Goal: Find specific page/section: Find specific page/section

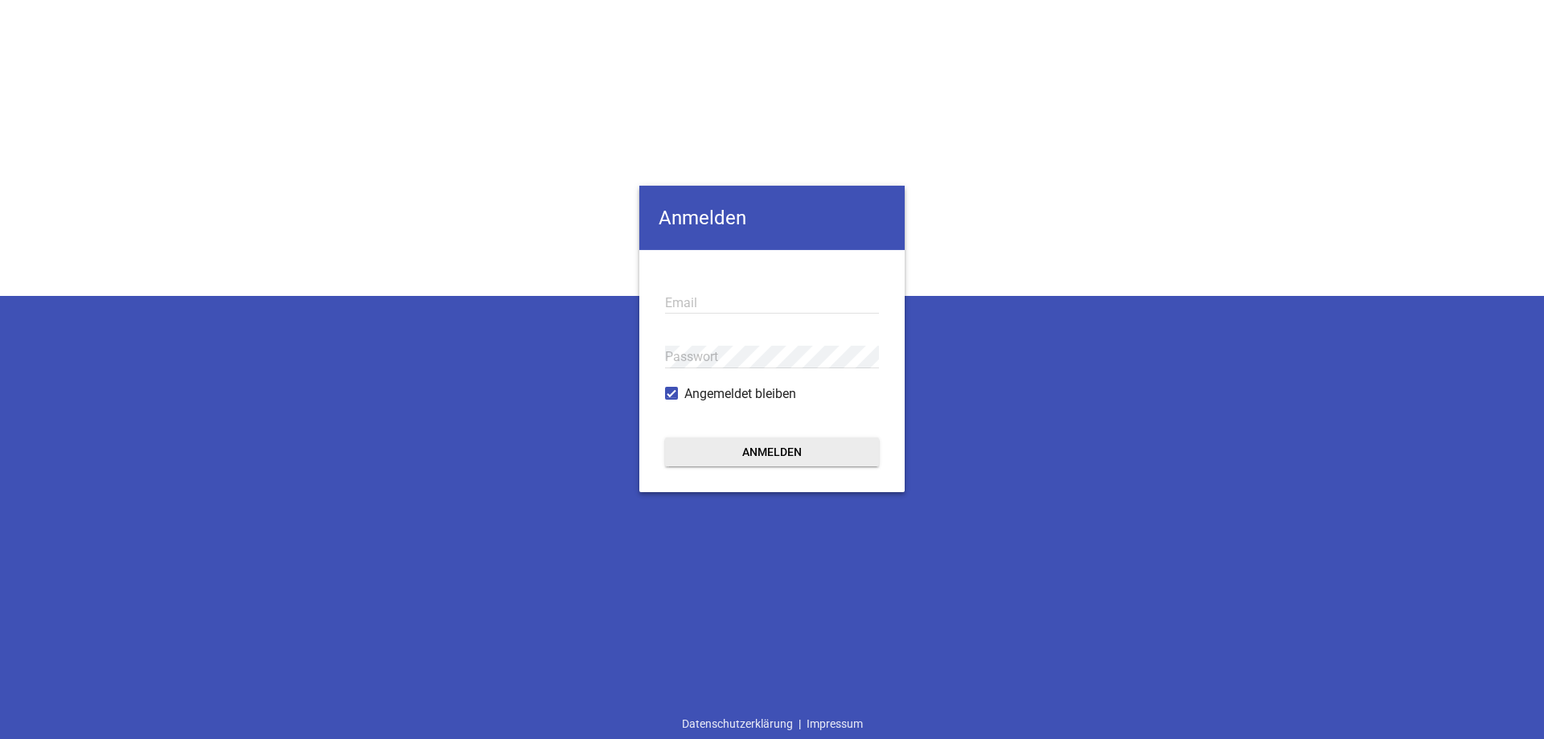
type input "[EMAIL_ADDRESS][DOMAIN_NAME]"
click at [746, 447] on button "Anmelden" at bounding box center [772, 451] width 214 height 29
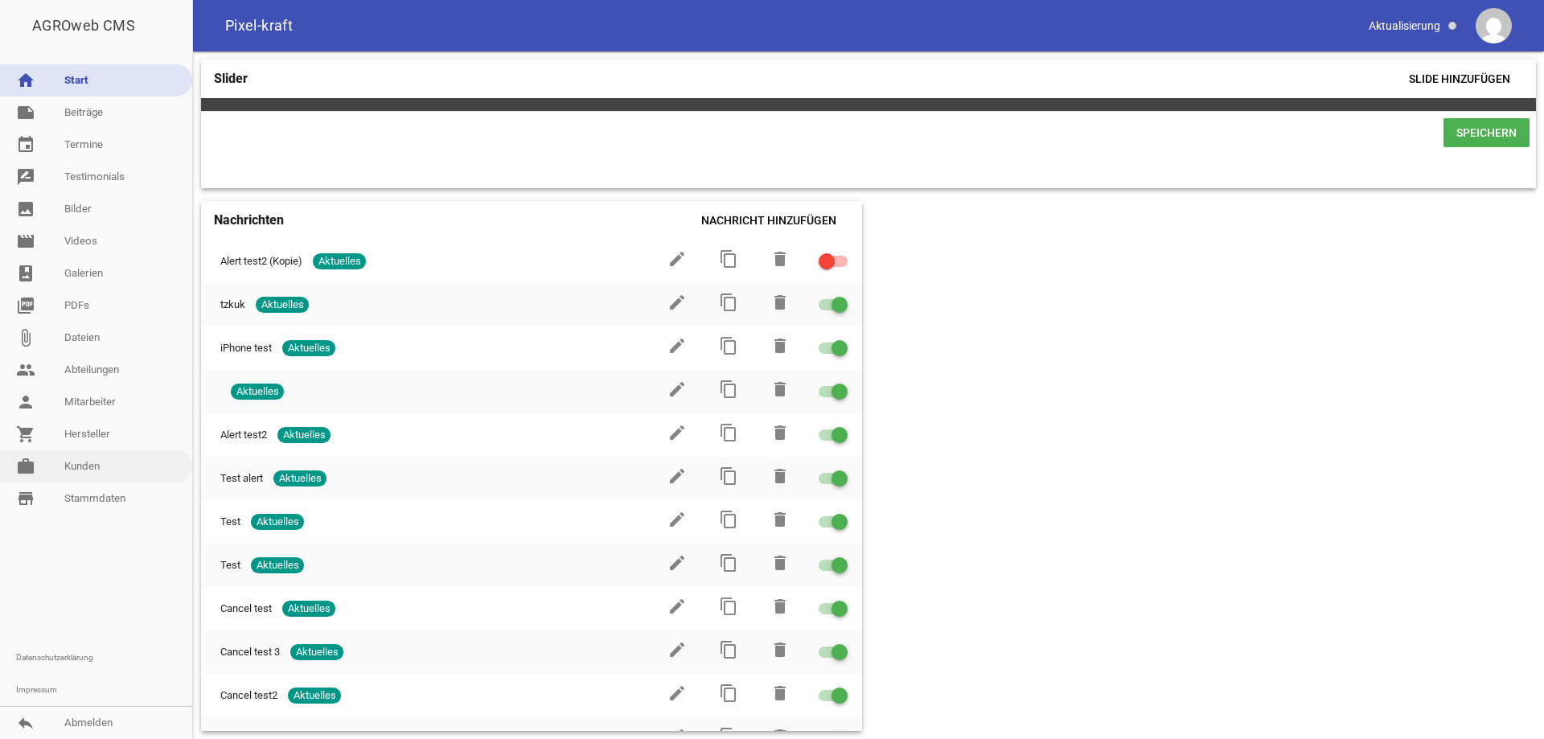
click at [110, 467] on link "work [PERSON_NAME]" at bounding box center [96, 466] width 192 height 32
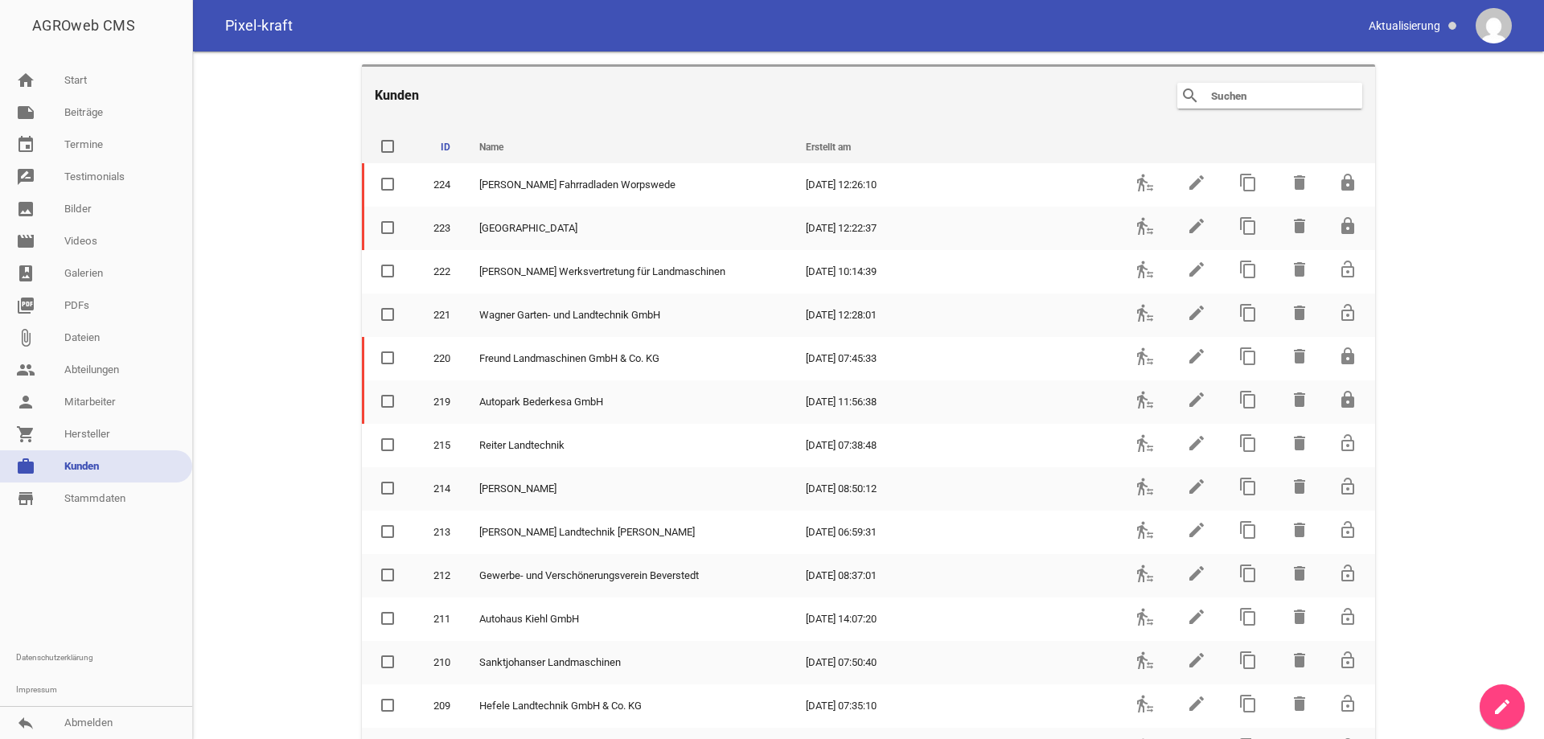
click at [1276, 101] on input "text" at bounding box center [1273, 95] width 129 height 19
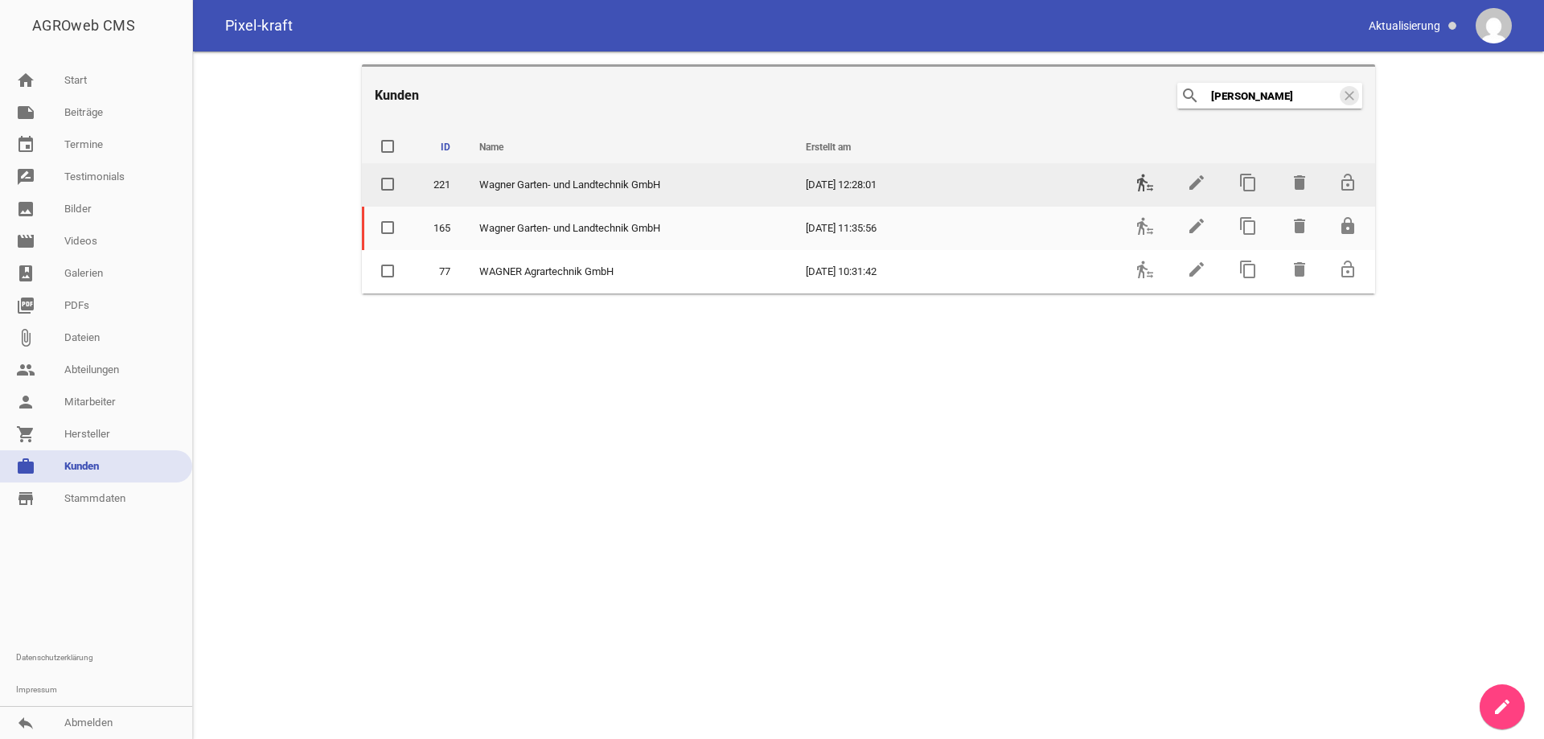
type input "[PERSON_NAME]"
click at [1143, 184] on icon "transfer_within_a_station" at bounding box center [1144, 182] width 19 height 19
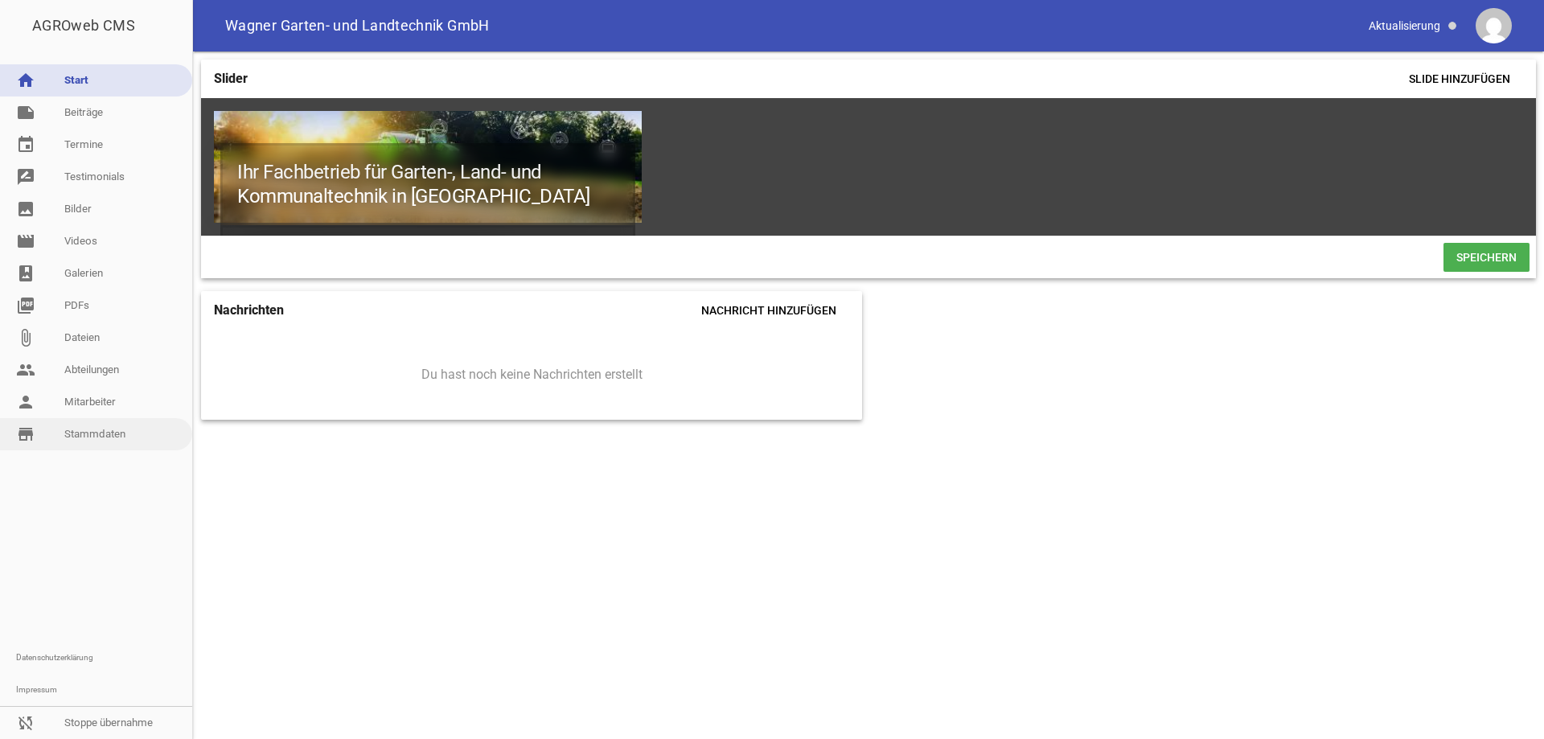
click at [88, 431] on link "store_mall_directory Stammdaten" at bounding box center [96, 434] width 192 height 32
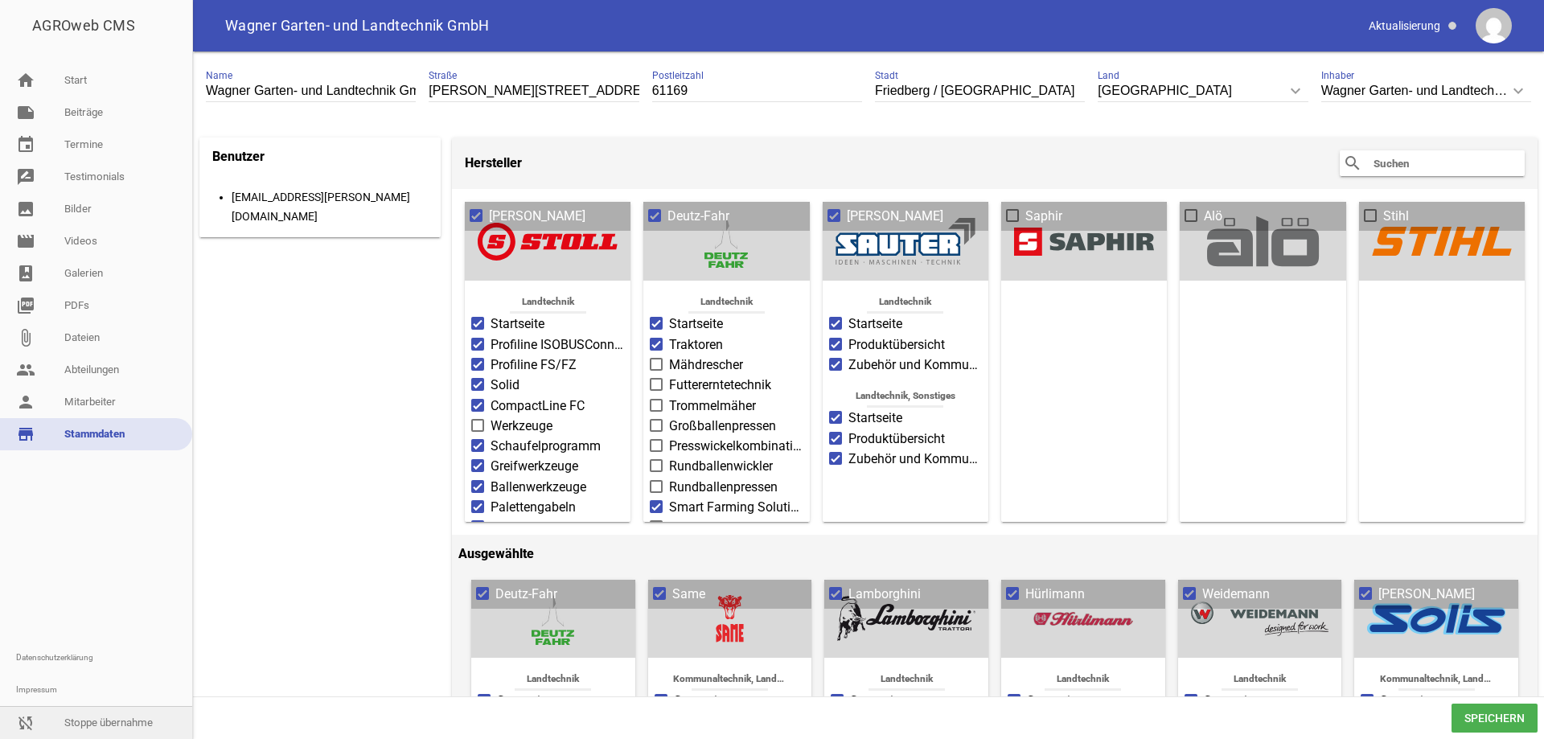
click at [105, 720] on link "sync_disabled Stoppe übernahme" at bounding box center [96, 723] width 192 height 32
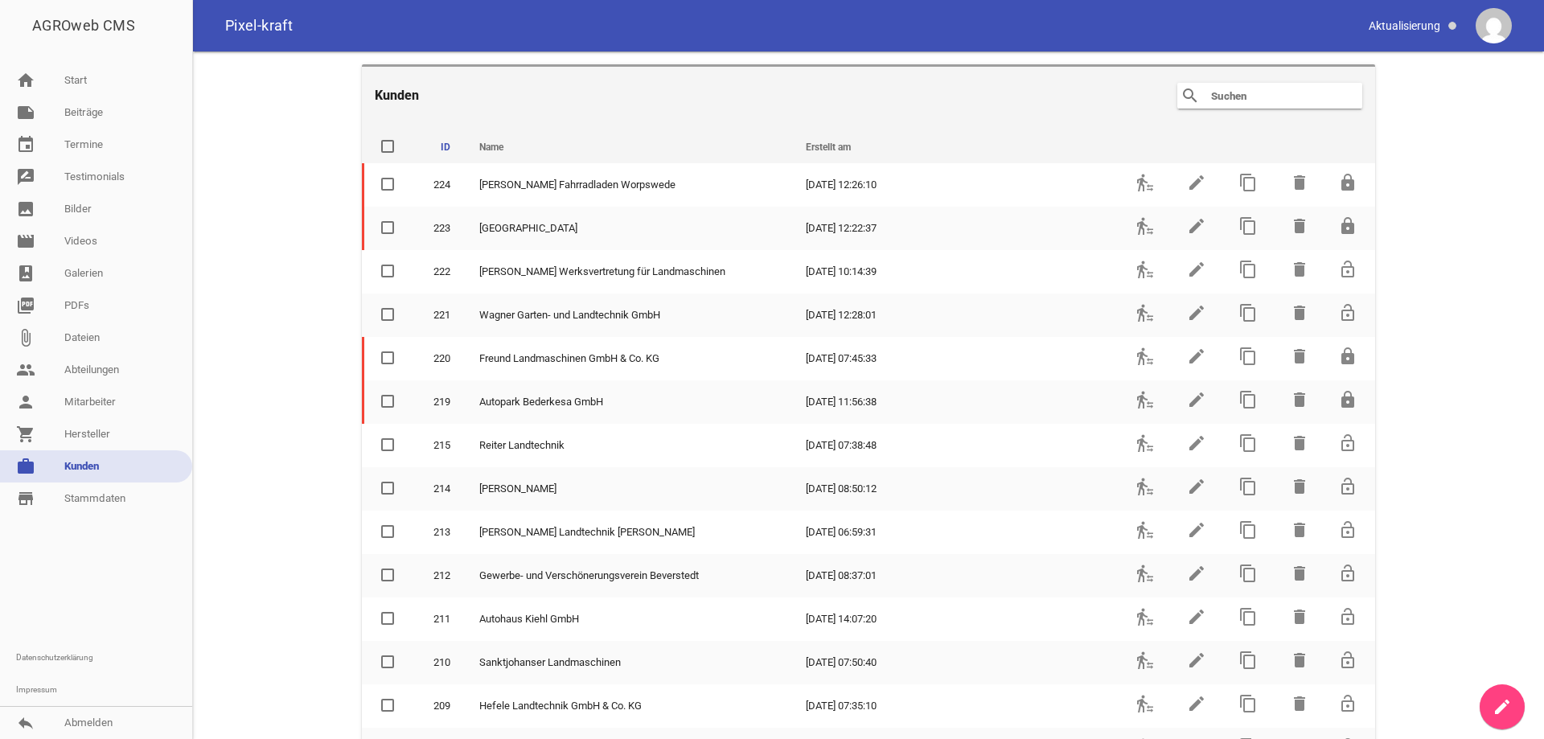
click at [1248, 94] on input "text" at bounding box center [1273, 95] width 129 height 19
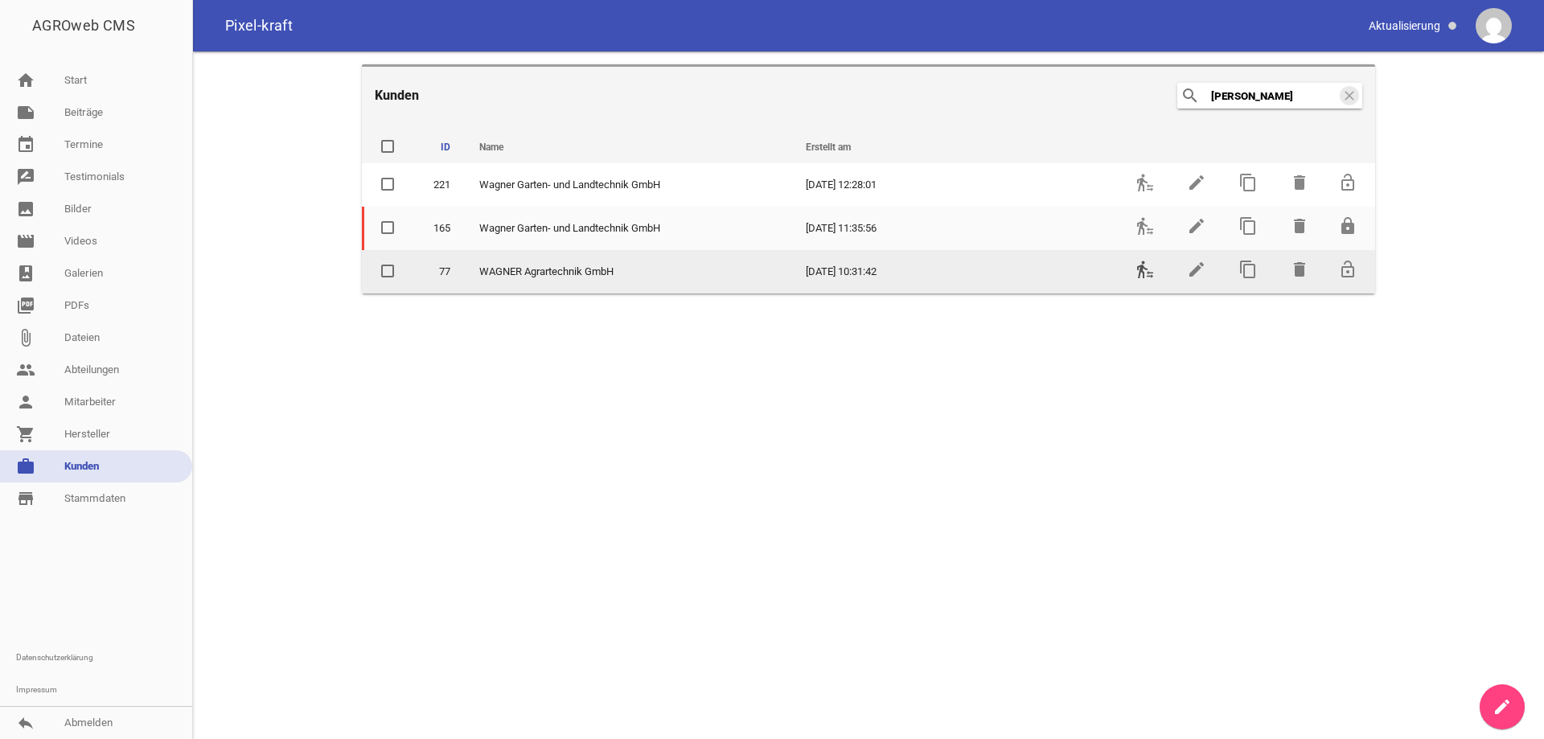
type input "[PERSON_NAME]"
click at [1146, 273] on icon "transfer_within_a_station" at bounding box center [1144, 269] width 19 height 19
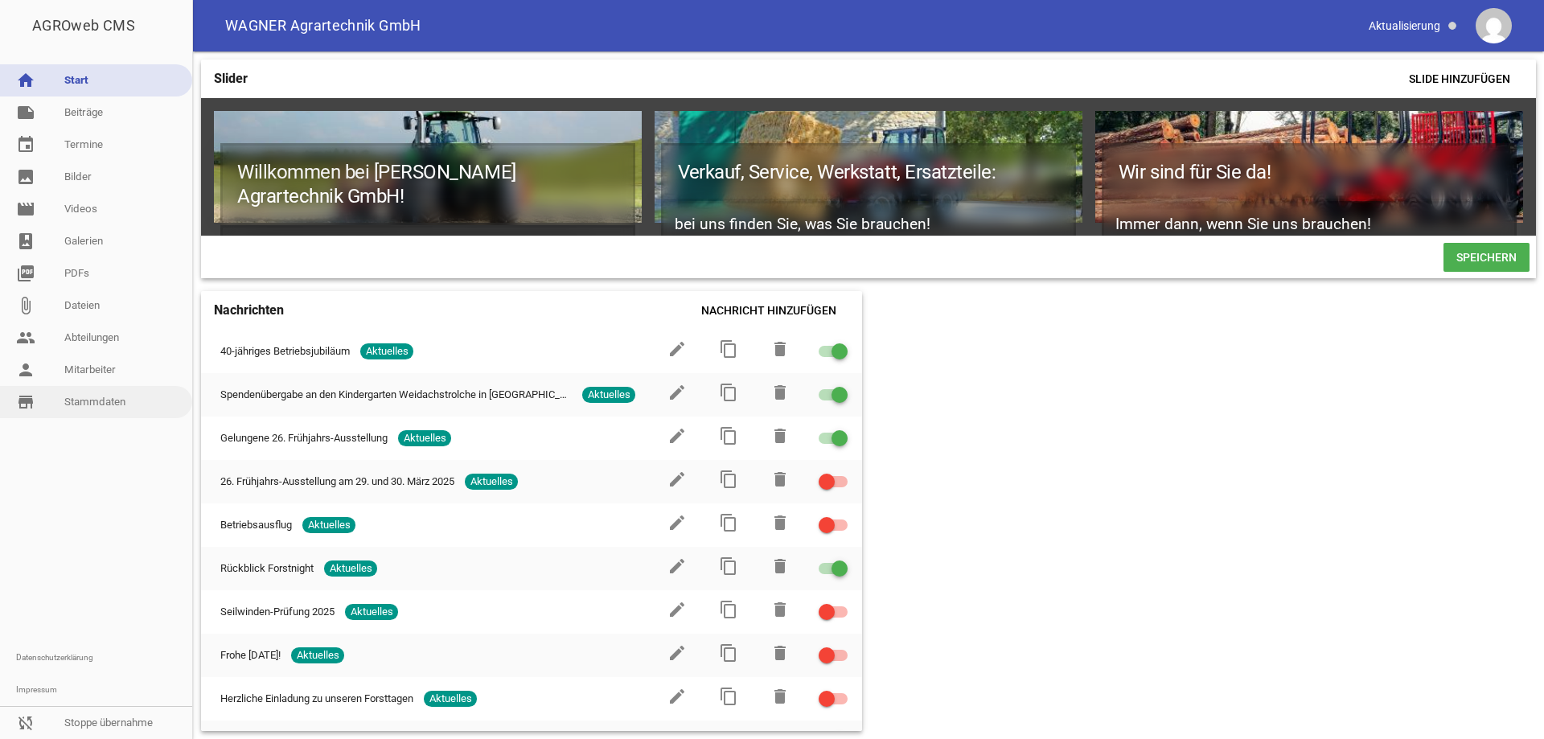
click at [95, 397] on link "store_mall_directory Stammdaten" at bounding box center [96, 402] width 192 height 32
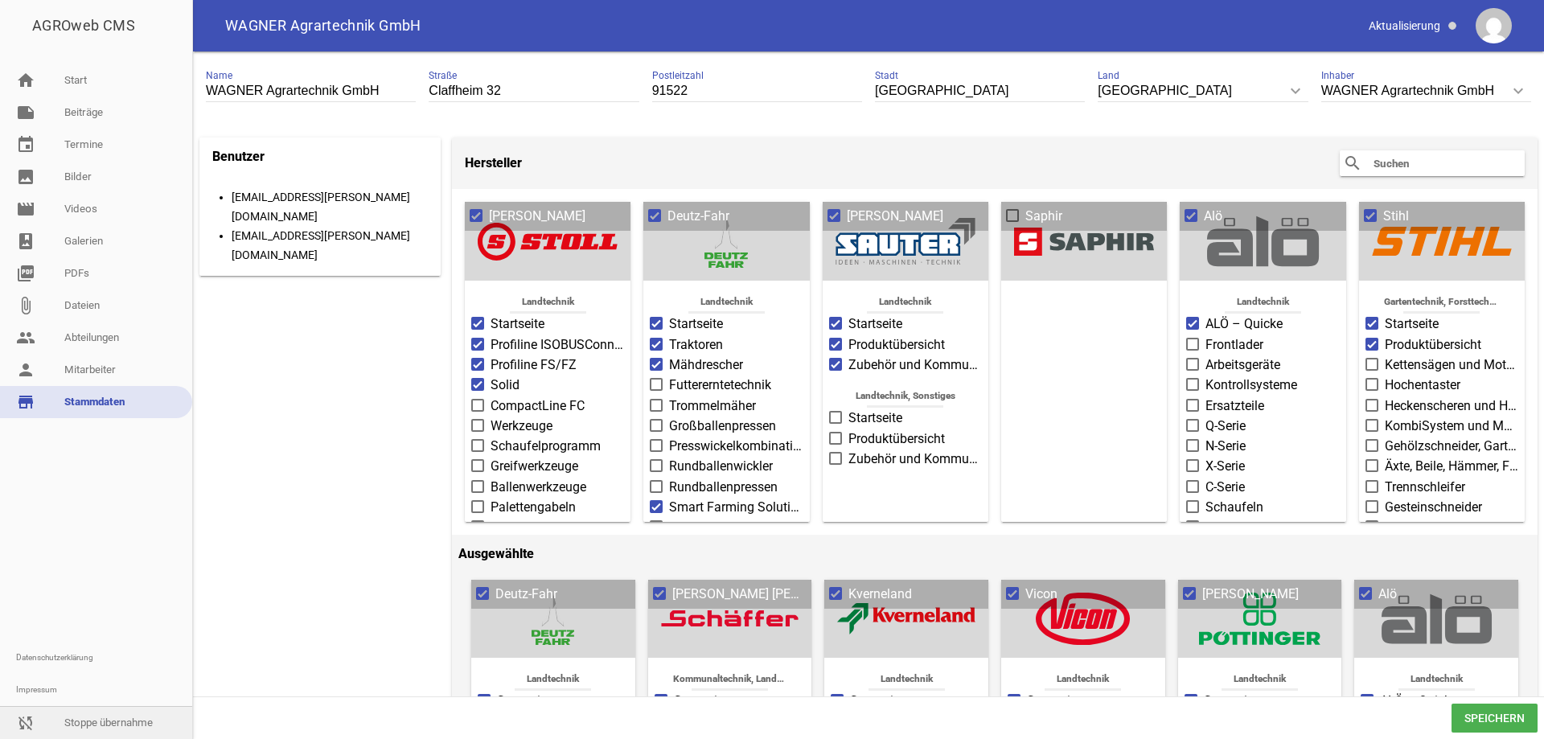
click at [110, 727] on link "sync_disabled Stoppe übernahme" at bounding box center [96, 723] width 192 height 32
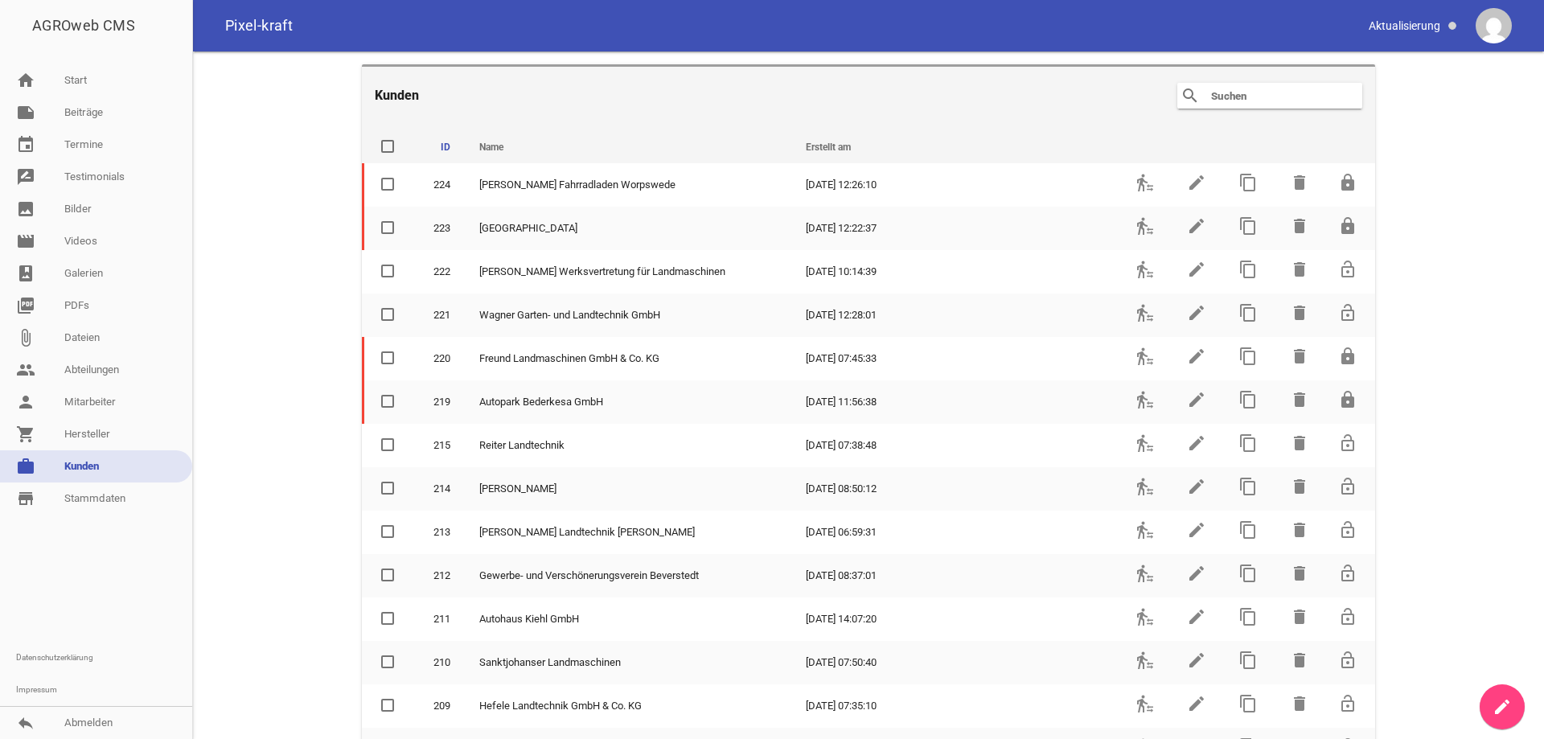
click at [1262, 88] on input "text" at bounding box center [1273, 95] width 129 height 19
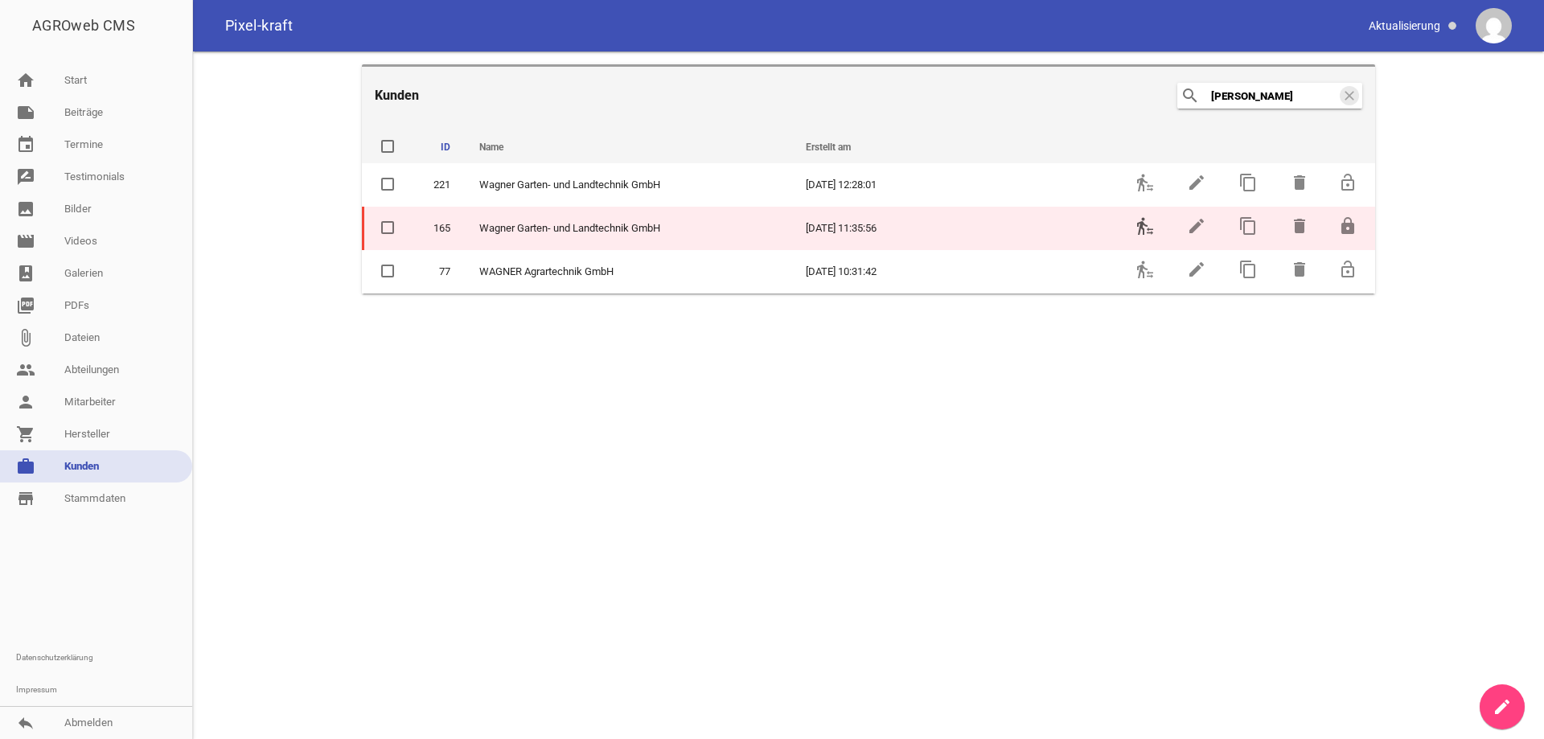
type input "[PERSON_NAME]"
click at [1138, 223] on icon "transfer_within_a_station" at bounding box center [1144, 225] width 19 height 19
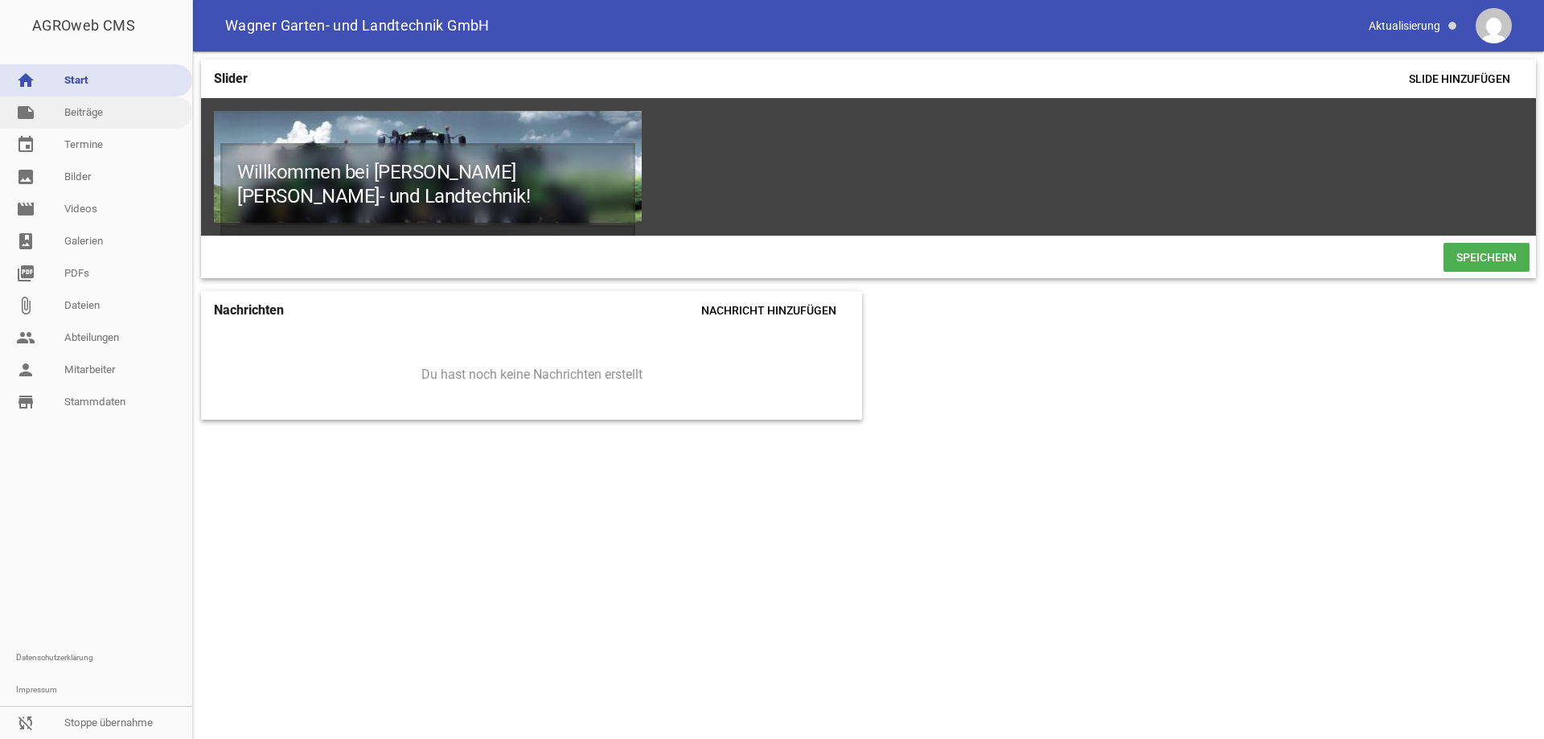
click at [122, 113] on link "note Beiträge" at bounding box center [96, 112] width 192 height 32
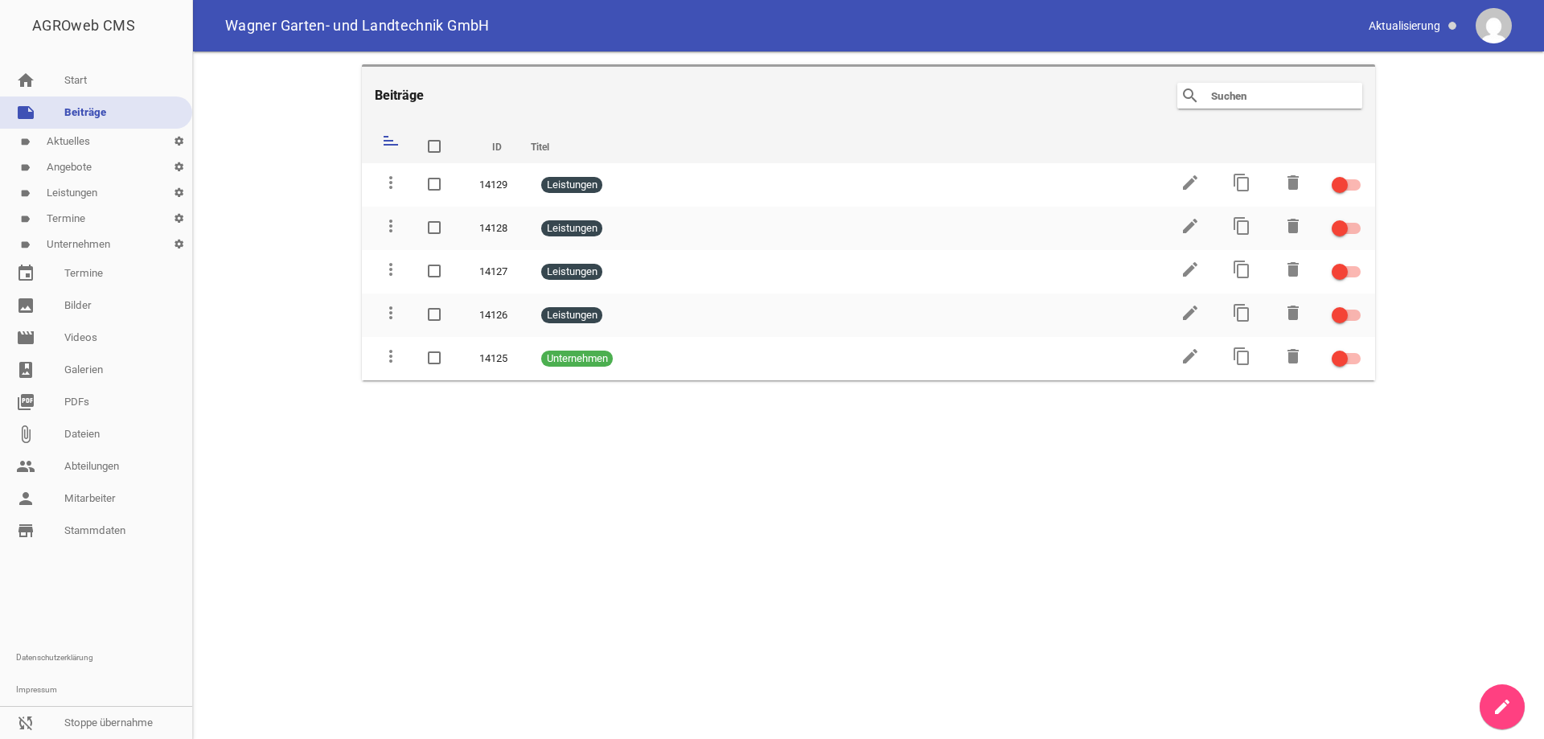
click at [79, 144] on link "label Aktuelles settings" at bounding box center [96, 142] width 192 height 26
